Goal: Check status: Check status

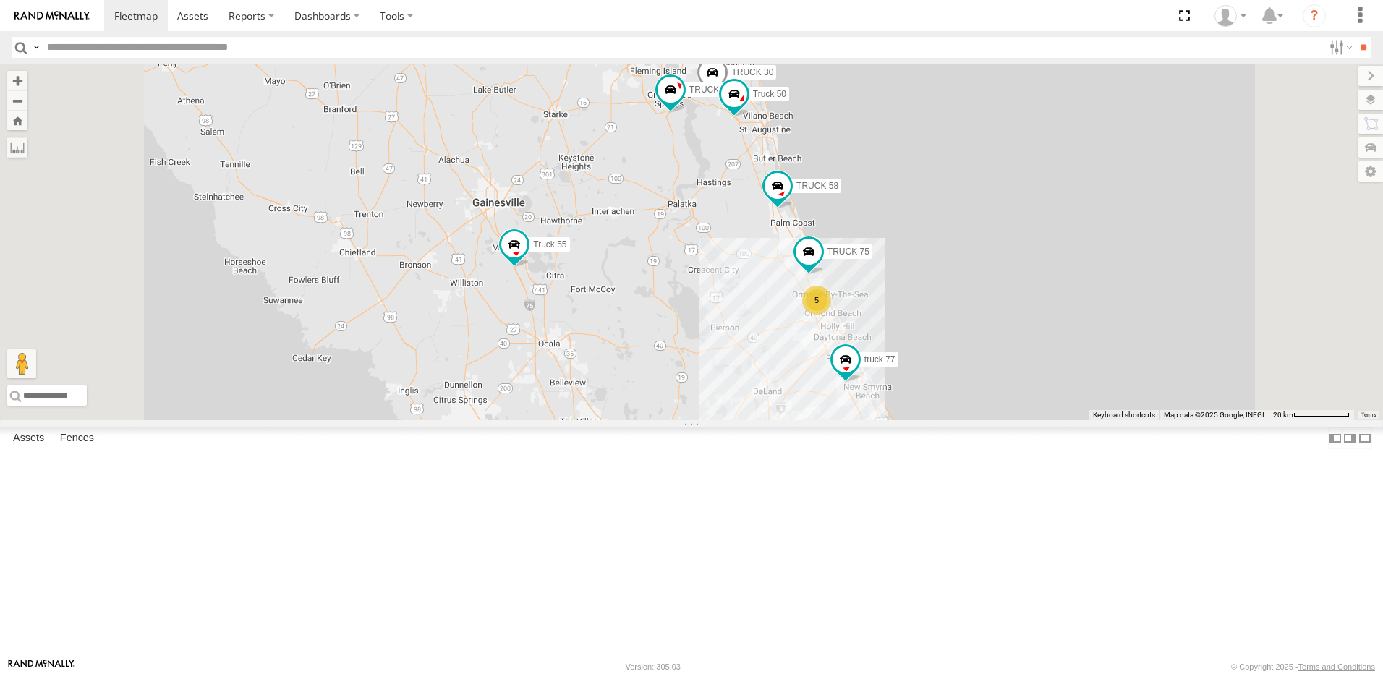
drag, startPoint x: 775, startPoint y: 244, endPoint x: 722, endPoint y: 227, distance: 55.6
click at [733, 231] on div "TRUCK 30 5 truck 77 TRUCK 49 TRUCK 75 Truck 55 Truck 50 TRUCK 58" at bounding box center [691, 242] width 1383 height 356
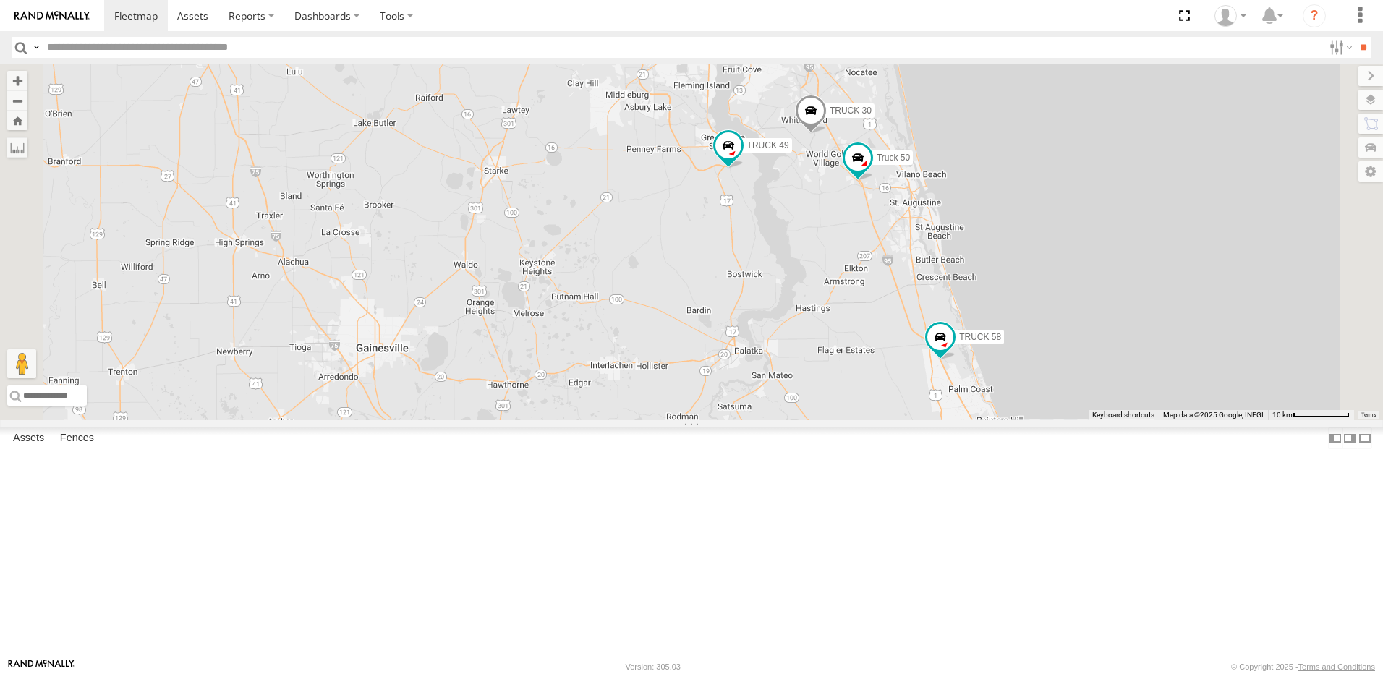
drag, startPoint x: 716, startPoint y: 317, endPoint x: 681, endPoint y: 315, distance: 34.8
click at [682, 316] on div "TRUCK 30 truck 77 TRUCK 49 TRUCK 75 Truck 55 Truck 50 TRUCK 58 4 TRUCK 99" at bounding box center [691, 242] width 1383 height 356
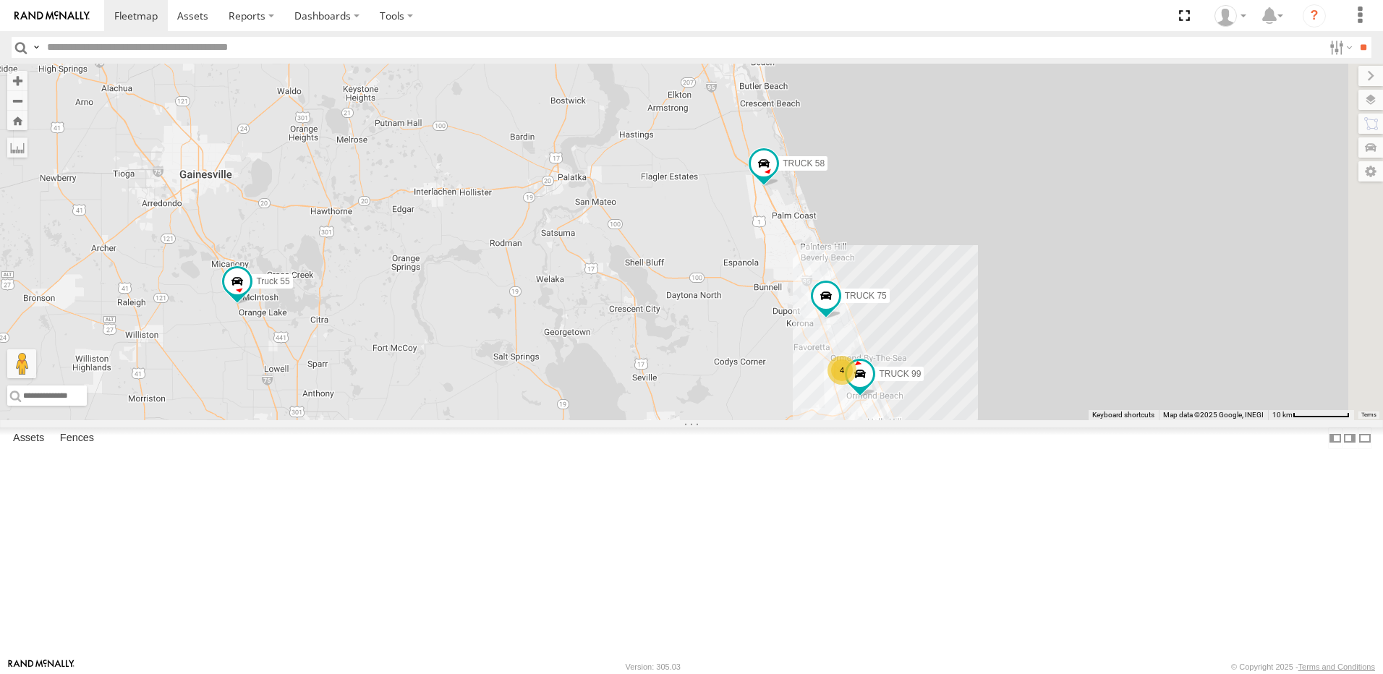
drag, startPoint x: 844, startPoint y: 453, endPoint x: 714, endPoint y: 393, distance: 143.3
click at [714, 393] on div "TRUCK 30 truck 77 TRUCK 49 TRUCK 75 Truck 55 Truck 50 TRUCK 58 4 TRUCK 99" at bounding box center [691, 242] width 1383 height 356
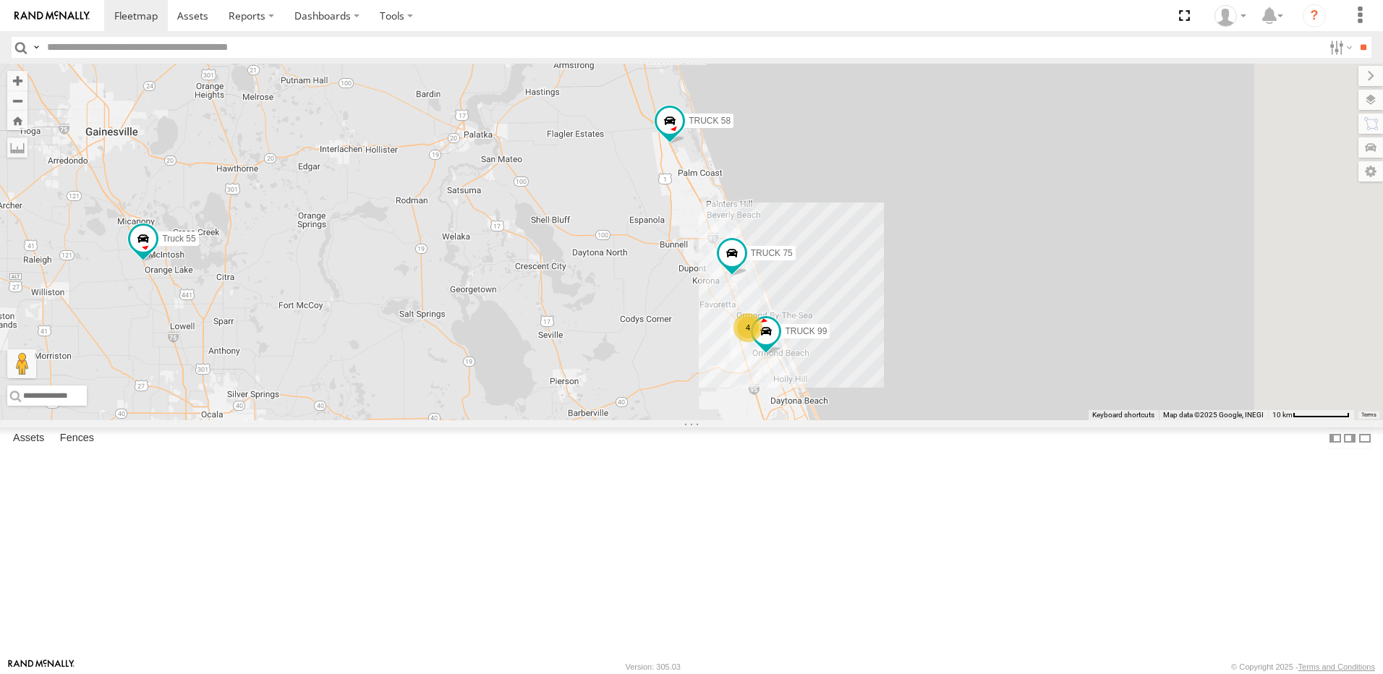
drag, startPoint x: 734, startPoint y: 385, endPoint x: 640, endPoint y: 343, distance: 103.2
click at [659, 350] on div "TRUCK 30 truck 77 TRUCK 49 TRUCK 75 Truck 55 Truck 50 TRUCK 58 4 TRUCK 99" at bounding box center [691, 242] width 1383 height 356
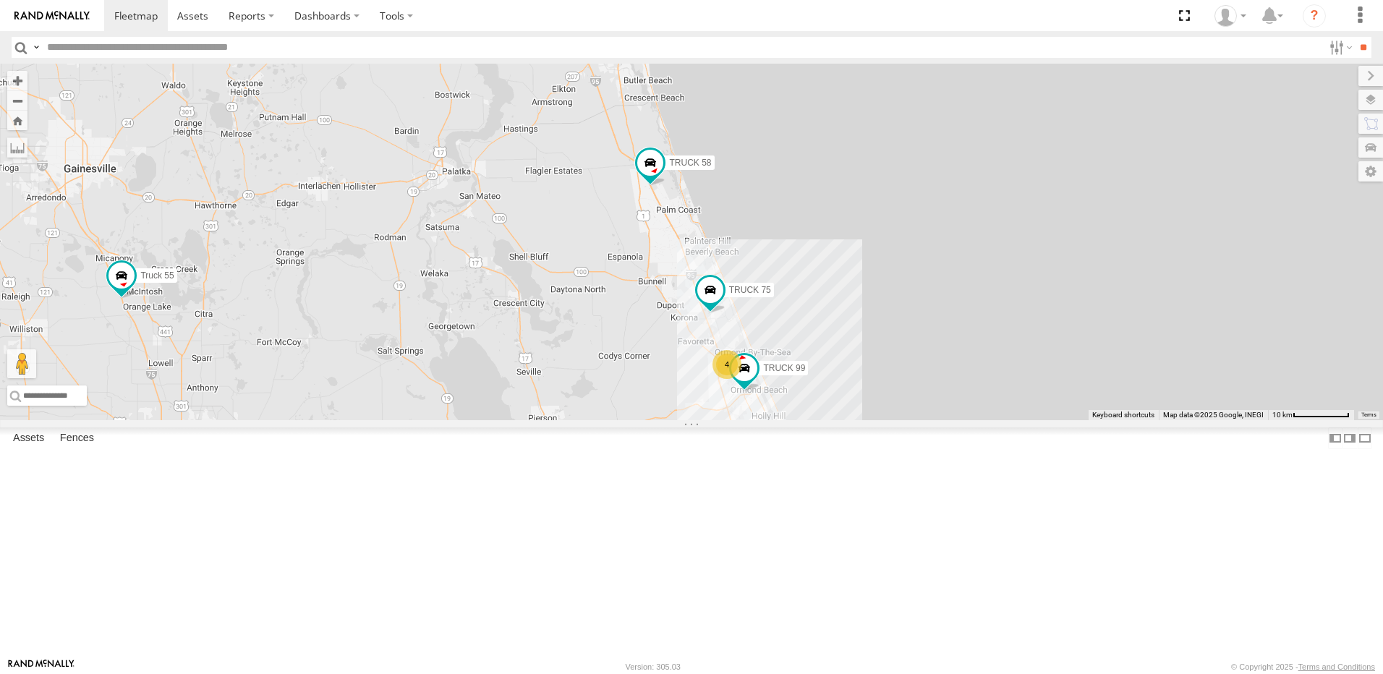
drag, startPoint x: 616, startPoint y: 216, endPoint x: 681, endPoint y: 299, distance: 105.6
click at [681, 299] on div "TRUCK 30 truck 77 TRUCK 49 TRUCK 75 Truck 55 Truck 50 TRUCK 58 4 TRUCK 99" at bounding box center [691, 242] width 1383 height 356
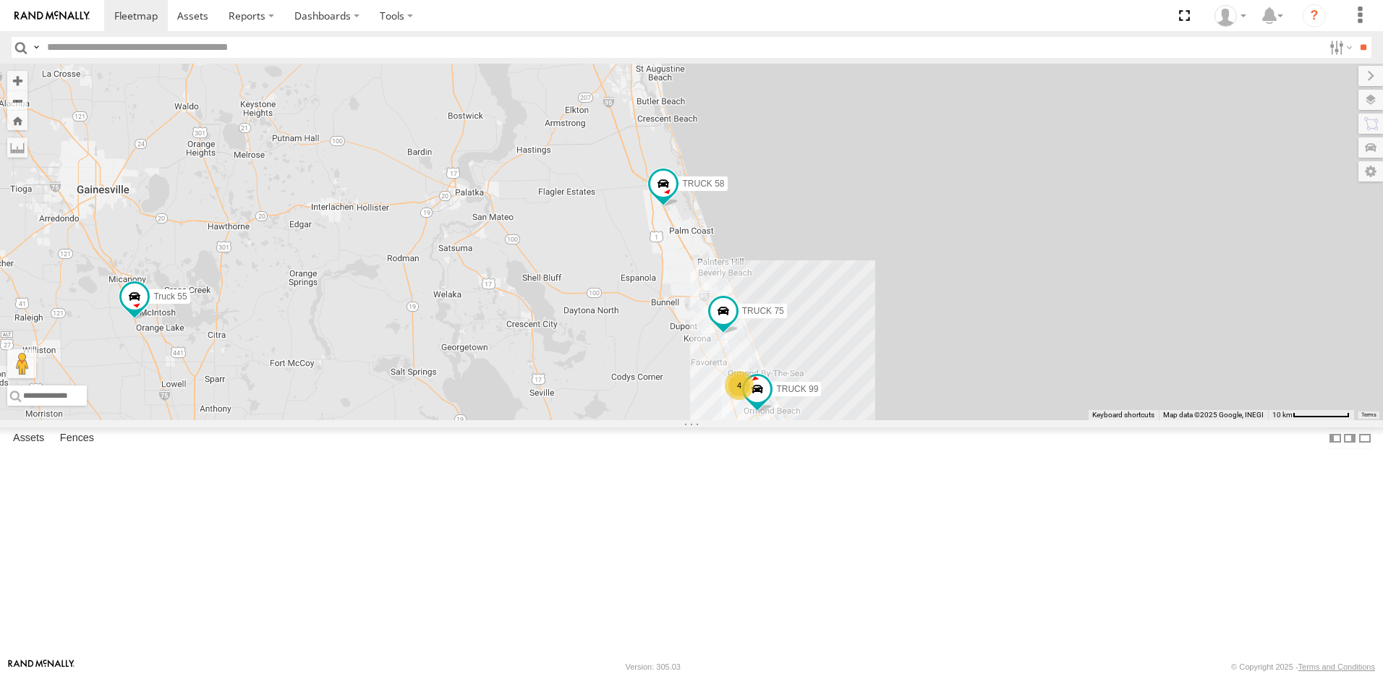
drag, startPoint x: 645, startPoint y: 268, endPoint x: 718, endPoint y: 372, distance: 126.6
click at [718, 372] on div "TRUCK 30 truck 77 TRUCK 49 TRUCK 75 Truck 55 Truck 50 TRUCK 58 4 TRUCK 99" at bounding box center [691, 242] width 1383 height 356
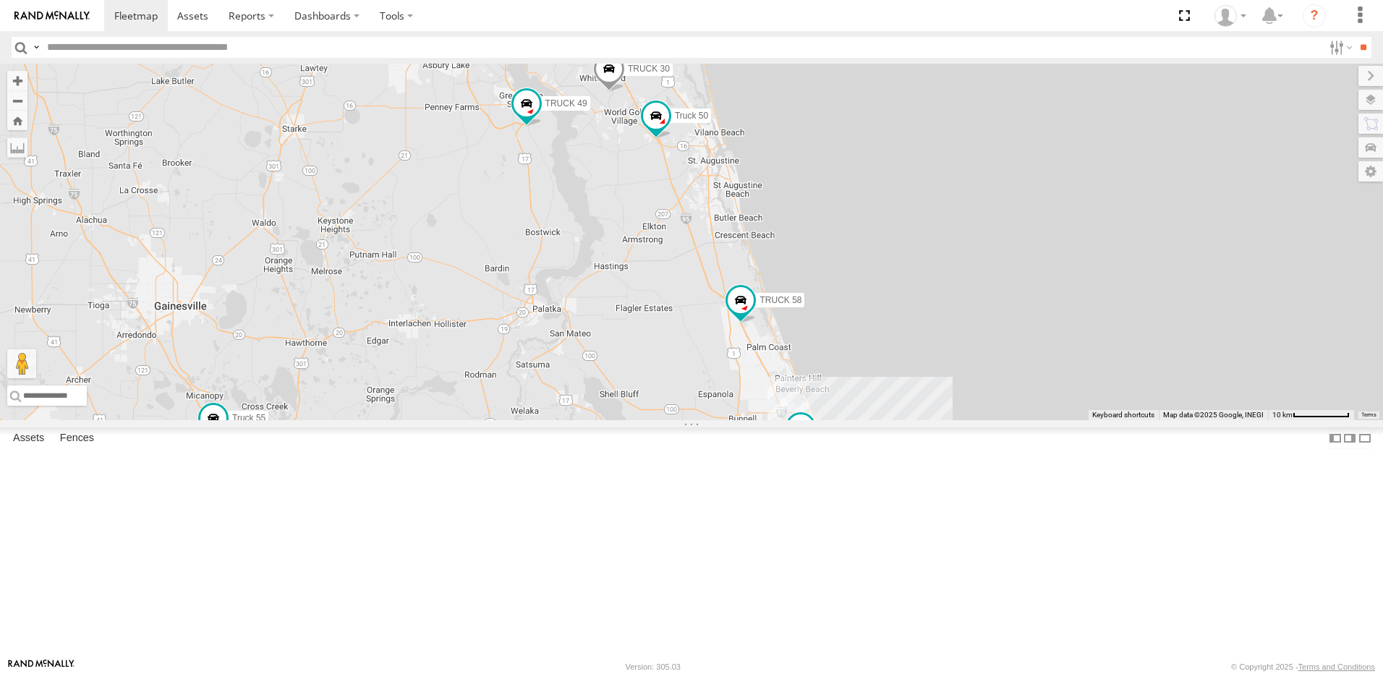
click at [0, 0] on link at bounding box center [0, 0] width 0 height 0
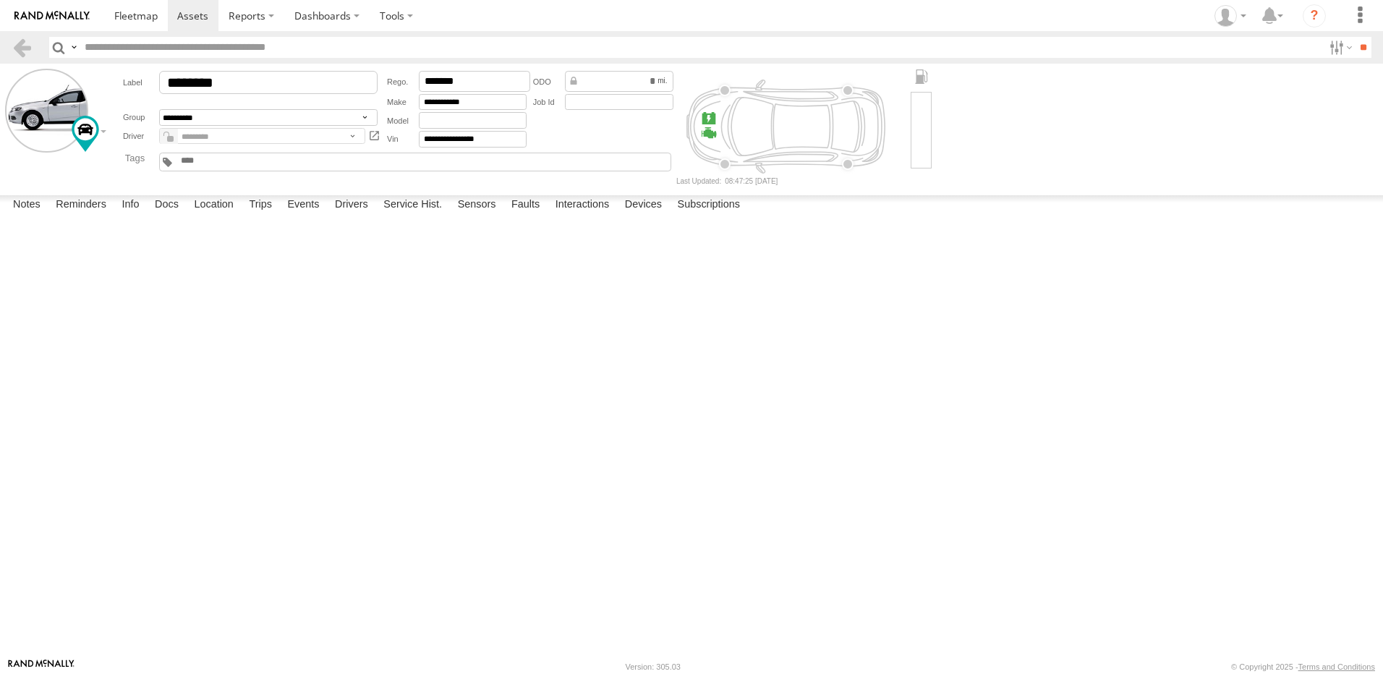
click at [0, 0] on label at bounding box center [0, 0] width 0 height 0
